Goal: Task Accomplishment & Management: Manage account settings

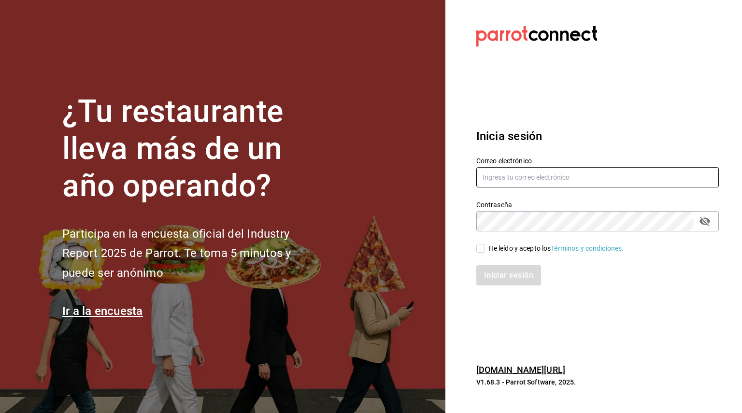
click at [586, 178] on input "text" at bounding box center [598, 177] width 243 height 20
type input "auxadmin@"
click at [588, 176] on input "auxadmin@" at bounding box center [598, 177] width 243 height 20
type input "[EMAIL_ADDRESS][DOMAIN_NAME]"
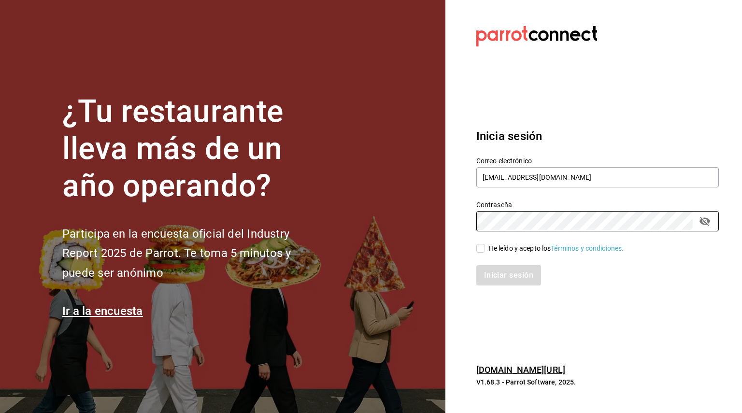
click at [474, 264] on div "Iniciar sesión" at bounding box center [592, 270] width 254 height 32
click at [482, 251] on input "He leído y acepto los Términos y condiciones." at bounding box center [481, 248] width 9 height 9
checkbox input "true"
click at [507, 285] on button "Iniciar sesión" at bounding box center [510, 275] width 66 height 20
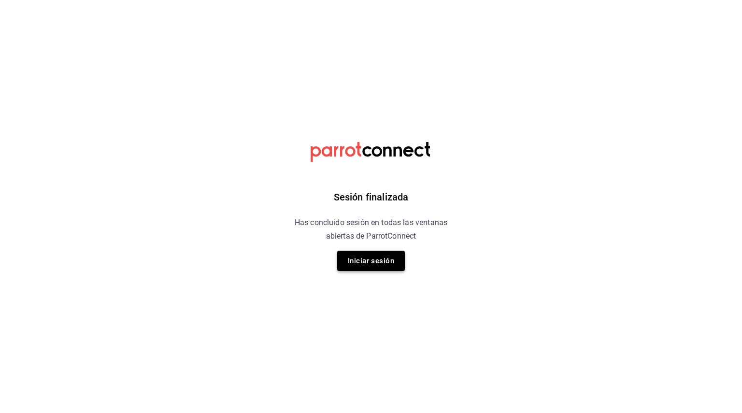
click at [375, 260] on button "Iniciar sesión" at bounding box center [371, 261] width 68 height 20
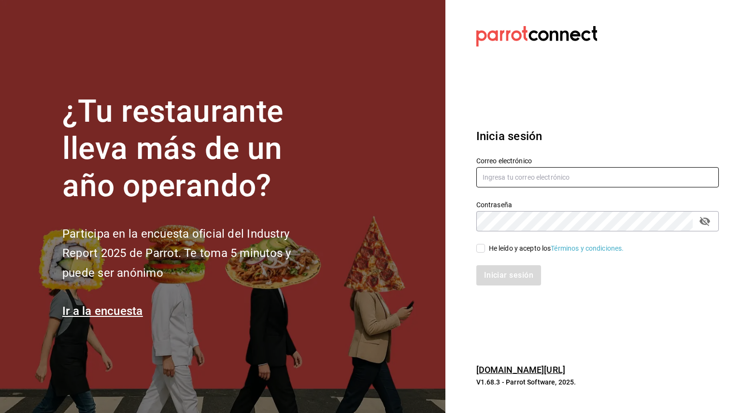
click at [512, 179] on input "text" at bounding box center [598, 177] width 243 height 20
type input "[EMAIL_ADDRESS][DOMAIN_NAME]"
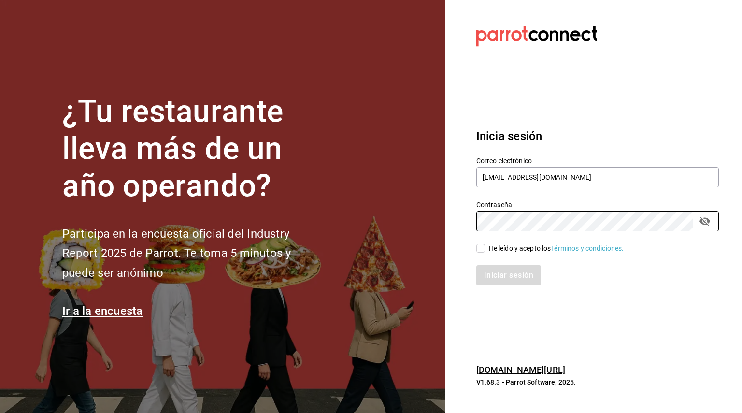
click at [483, 244] on input "He leído y acepto los Términos y condiciones." at bounding box center [481, 248] width 9 height 9
checkbox input "true"
click at [506, 282] on button "Iniciar sesión" at bounding box center [510, 275] width 66 height 20
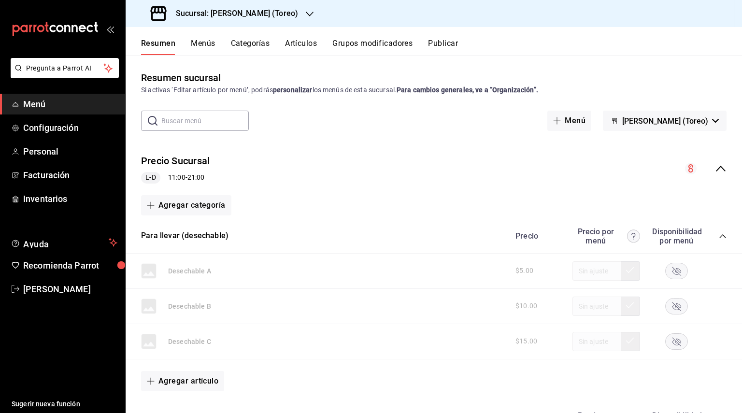
click at [229, 15] on h3 "Sucursal: [PERSON_NAME] (Toreo)" at bounding box center [233, 14] width 130 height 12
click at [229, 15] on div at bounding box center [371, 206] width 742 height 413
click at [75, 131] on span "Configuración" at bounding box center [70, 127] width 94 height 13
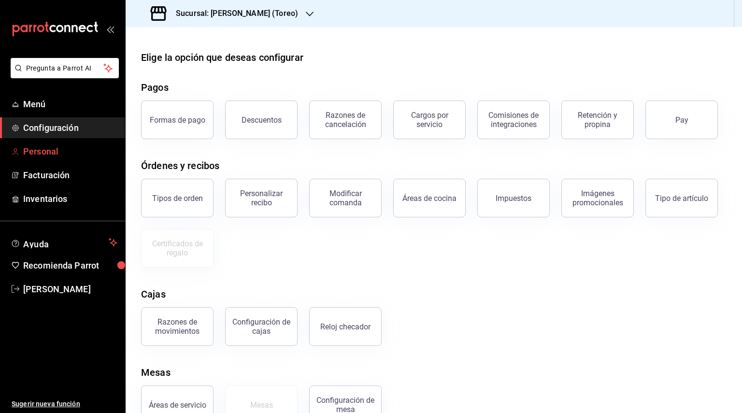
click at [65, 153] on span "Personal" at bounding box center [70, 151] width 94 height 13
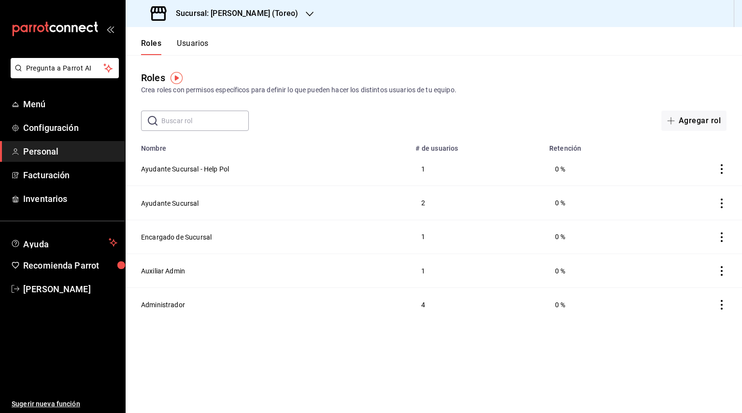
click at [190, 44] on button "Usuarios" at bounding box center [193, 47] width 32 height 16
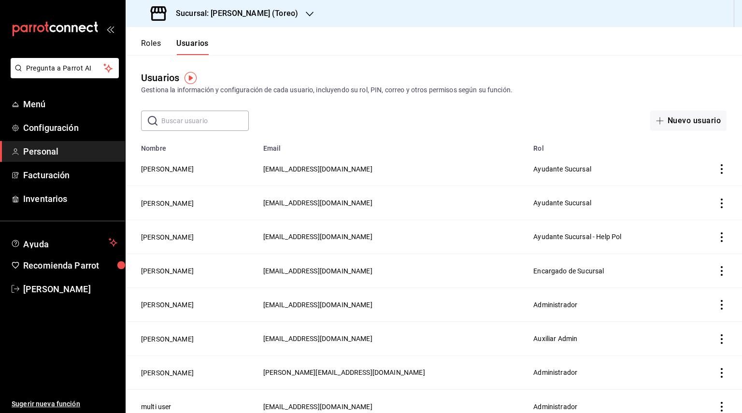
click at [143, 42] on button "Roles" at bounding box center [151, 47] width 20 height 16
